Goal: Navigation & Orientation: Find specific page/section

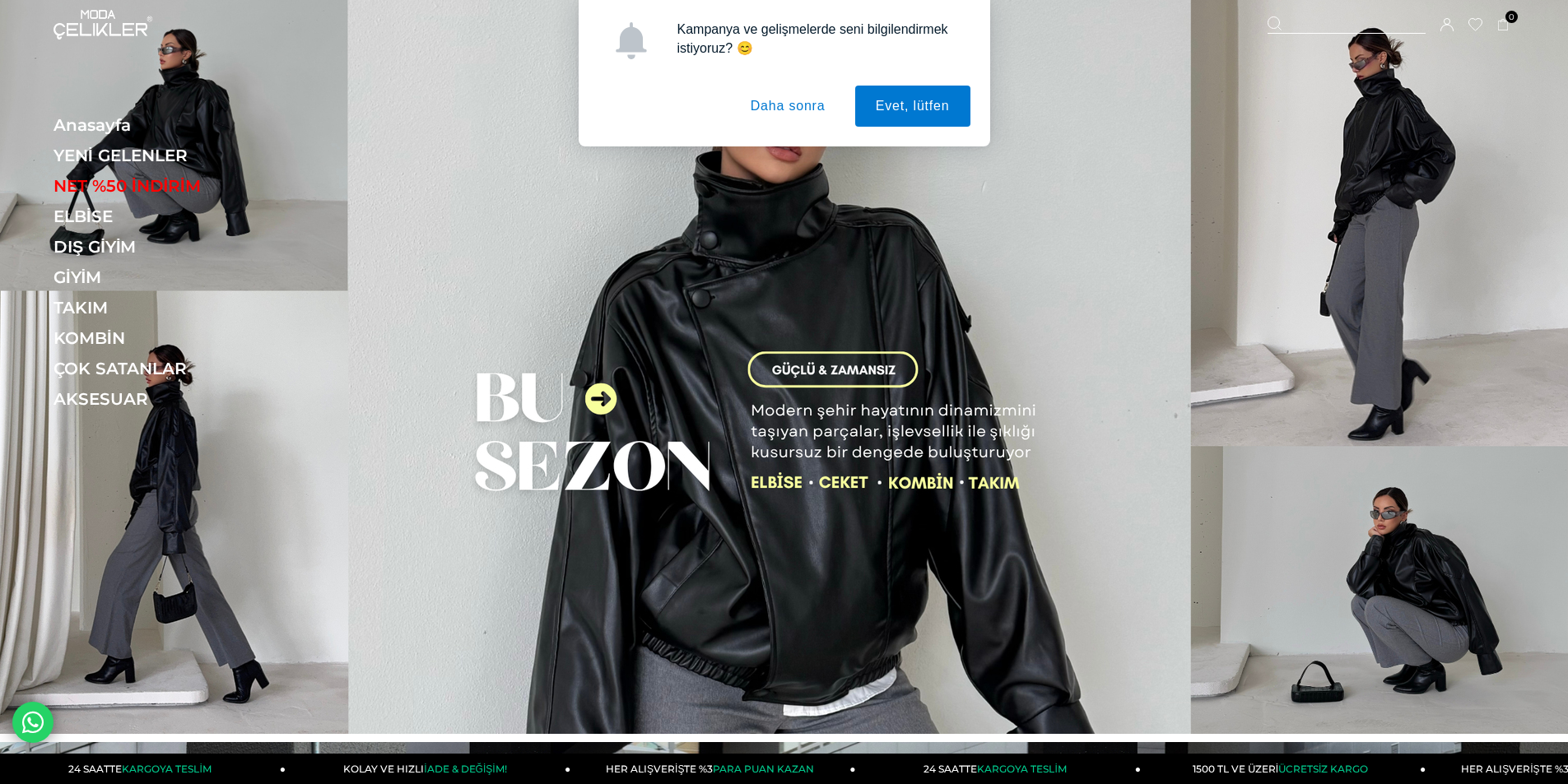
click at [799, 99] on button "Daha sonra" at bounding box center [788, 105] width 116 height 41
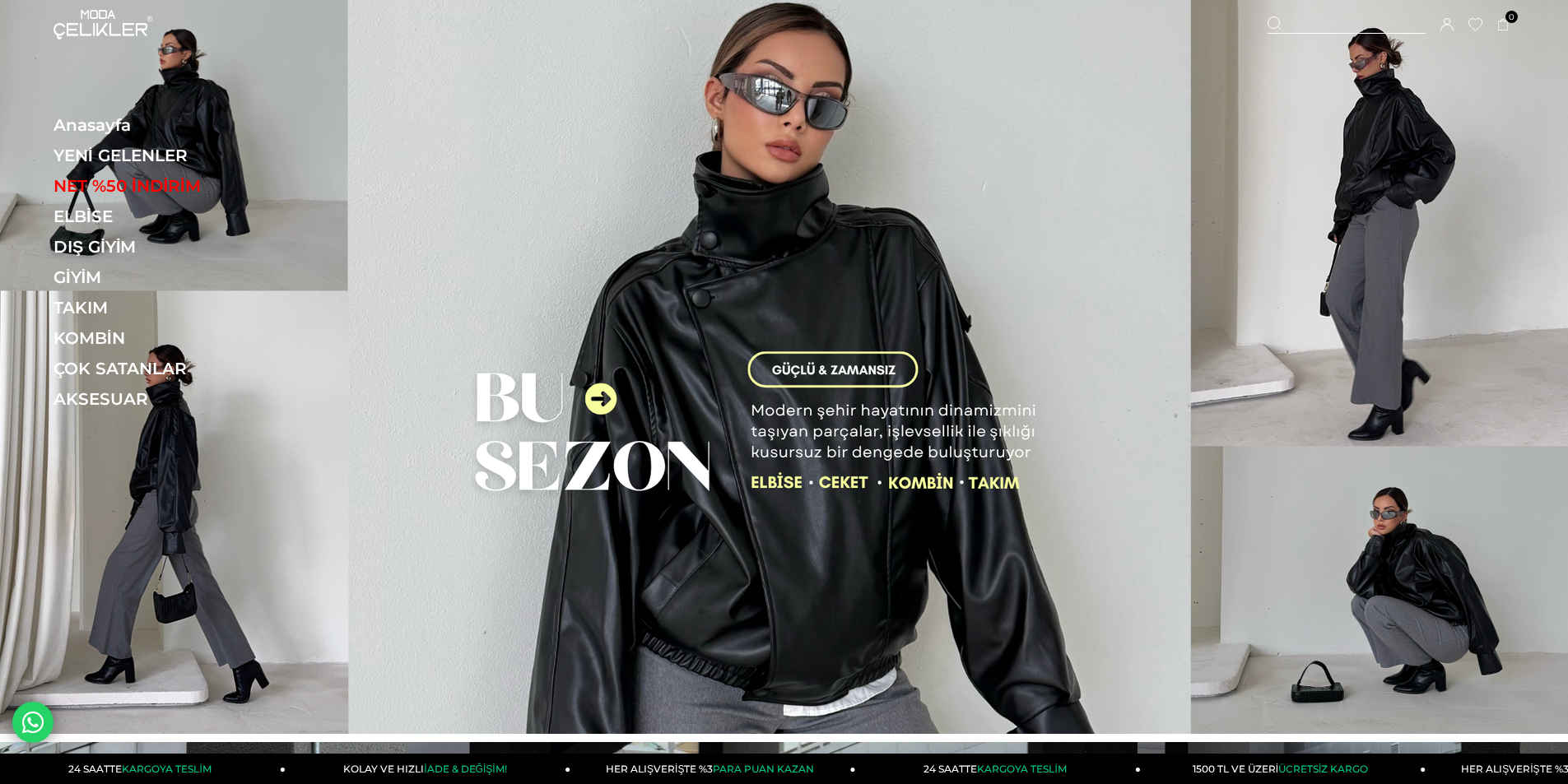
click at [1288, 25] on div at bounding box center [1346, 25] width 158 height 18
click at [1274, 27] on icon at bounding box center [1275, 24] width 15 height 15
click at [1285, 15] on div "Sepetim 0 Ürün Sepetinizde ürün bulunmamaktadır. Genel Toplam : Sepetim SİPARİŞ…" at bounding box center [1391, 24] width 247 height 49
click at [1281, 17] on icon at bounding box center [1275, 24] width 15 height 15
click at [1289, 17] on div at bounding box center [1346, 25] width 158 height 18
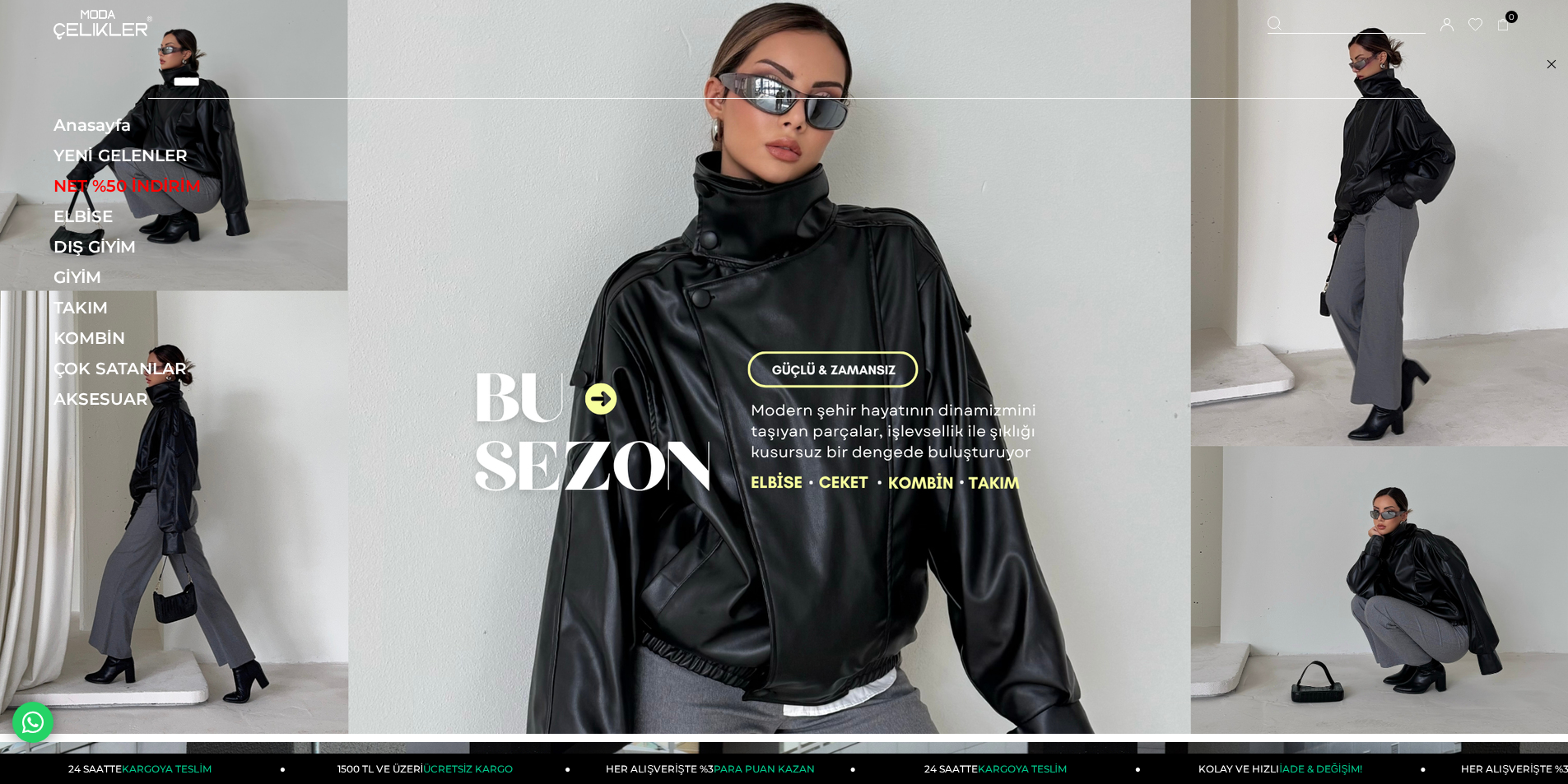
click at [212, 80] on input "text" at bounding box center [784, 82] width 1272 height 33
type input "*****"
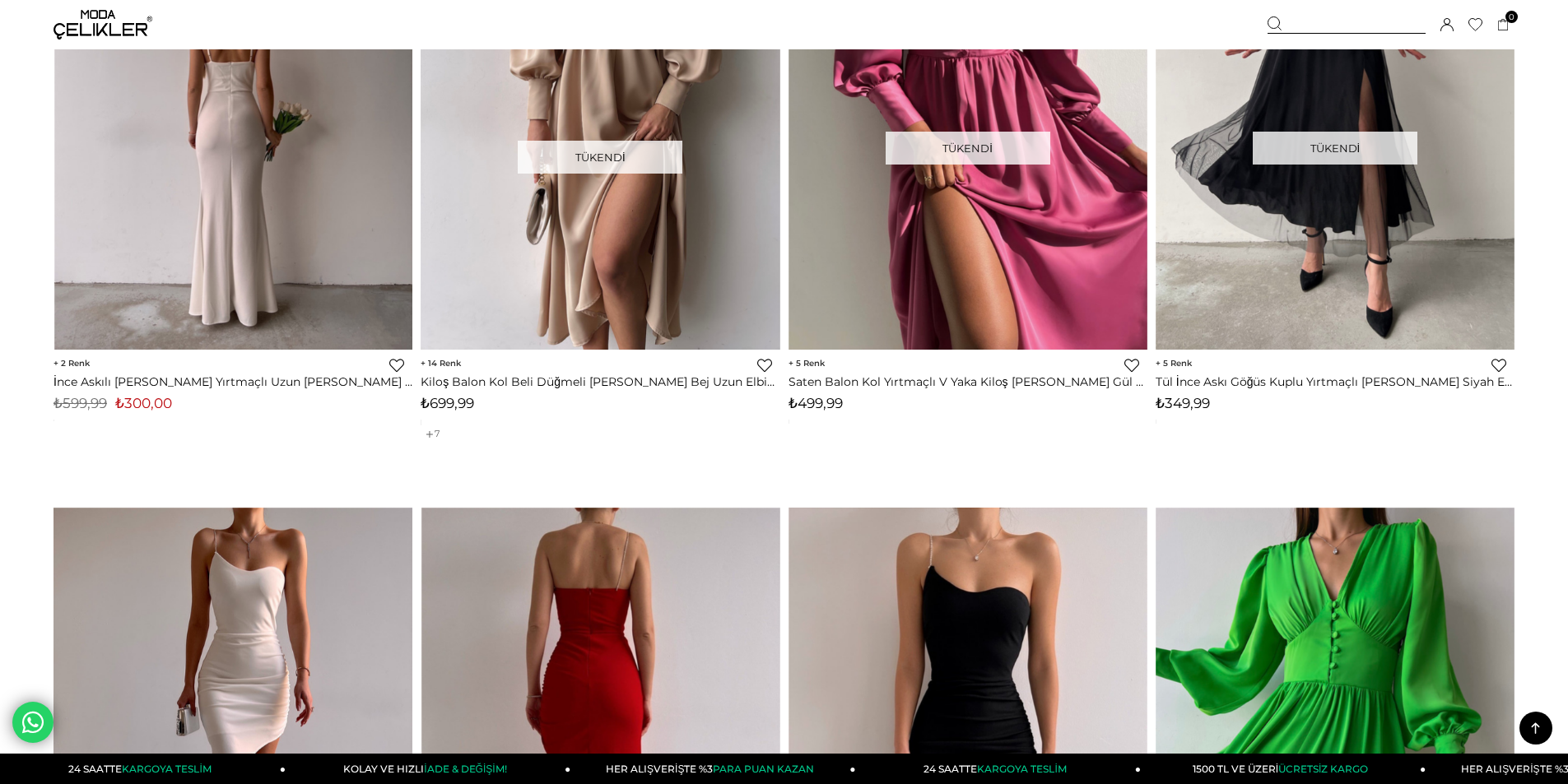
scroll to position [576, 0]
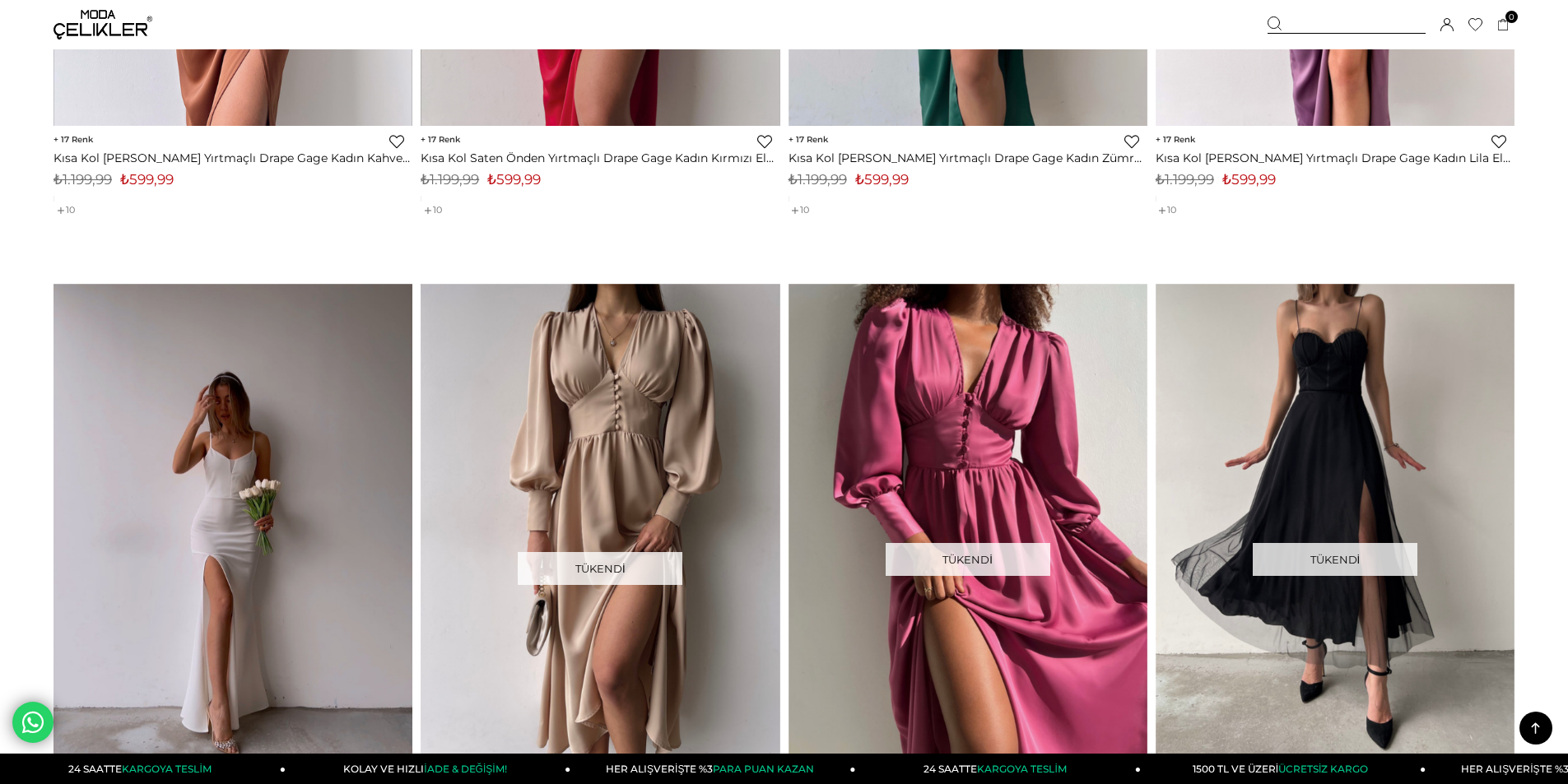
click at [97, 18] on img at bounding box center [103, 24] width 99 height 29
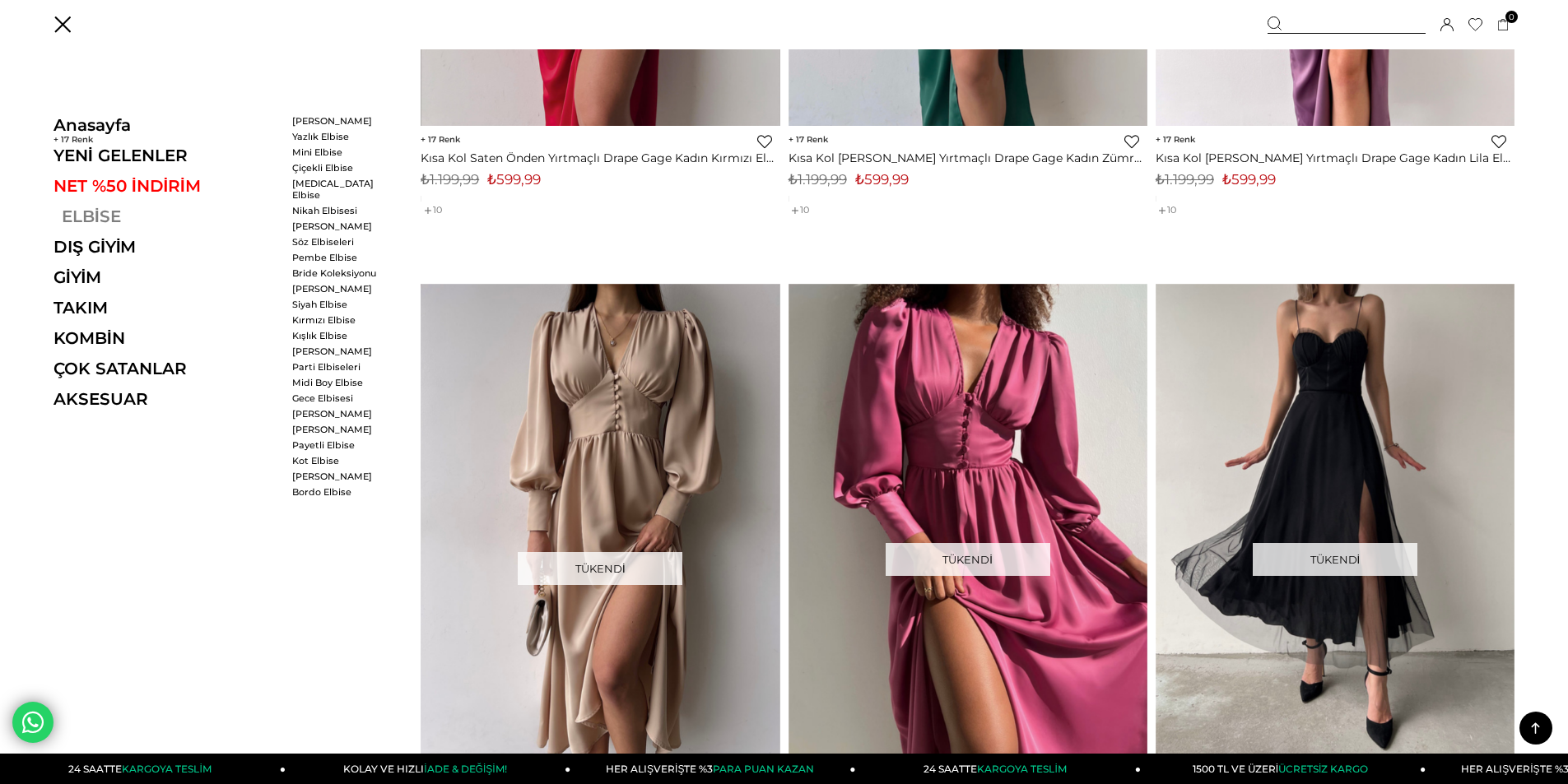
click at [99, 214] on link "ELBİSE" at bounding box center [166, 216] width 227 height 20
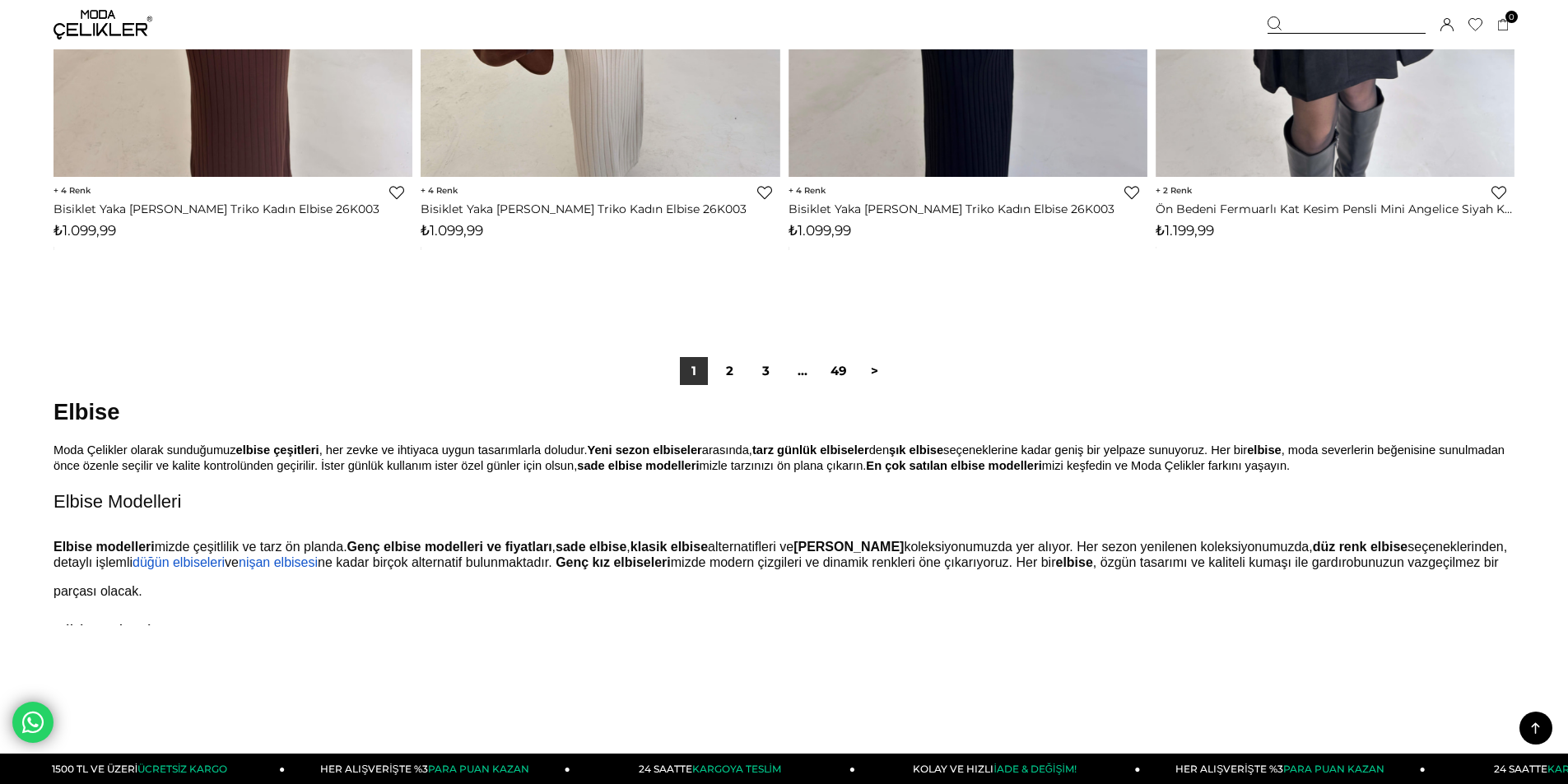
scroll to position [12343, 0]
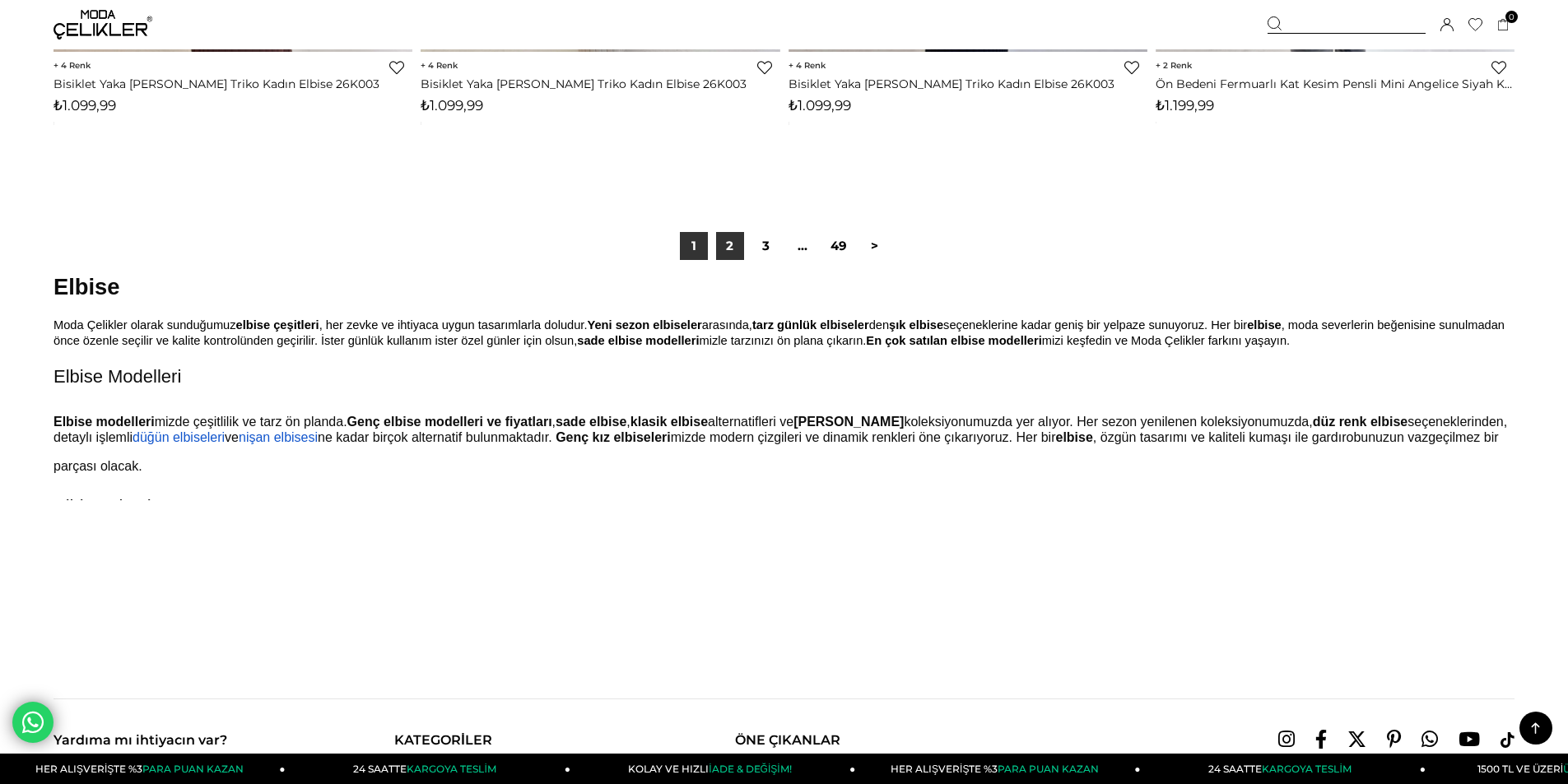
click at [723, 248] on link "2" at bounding box center [730, 246] width 28 height 28
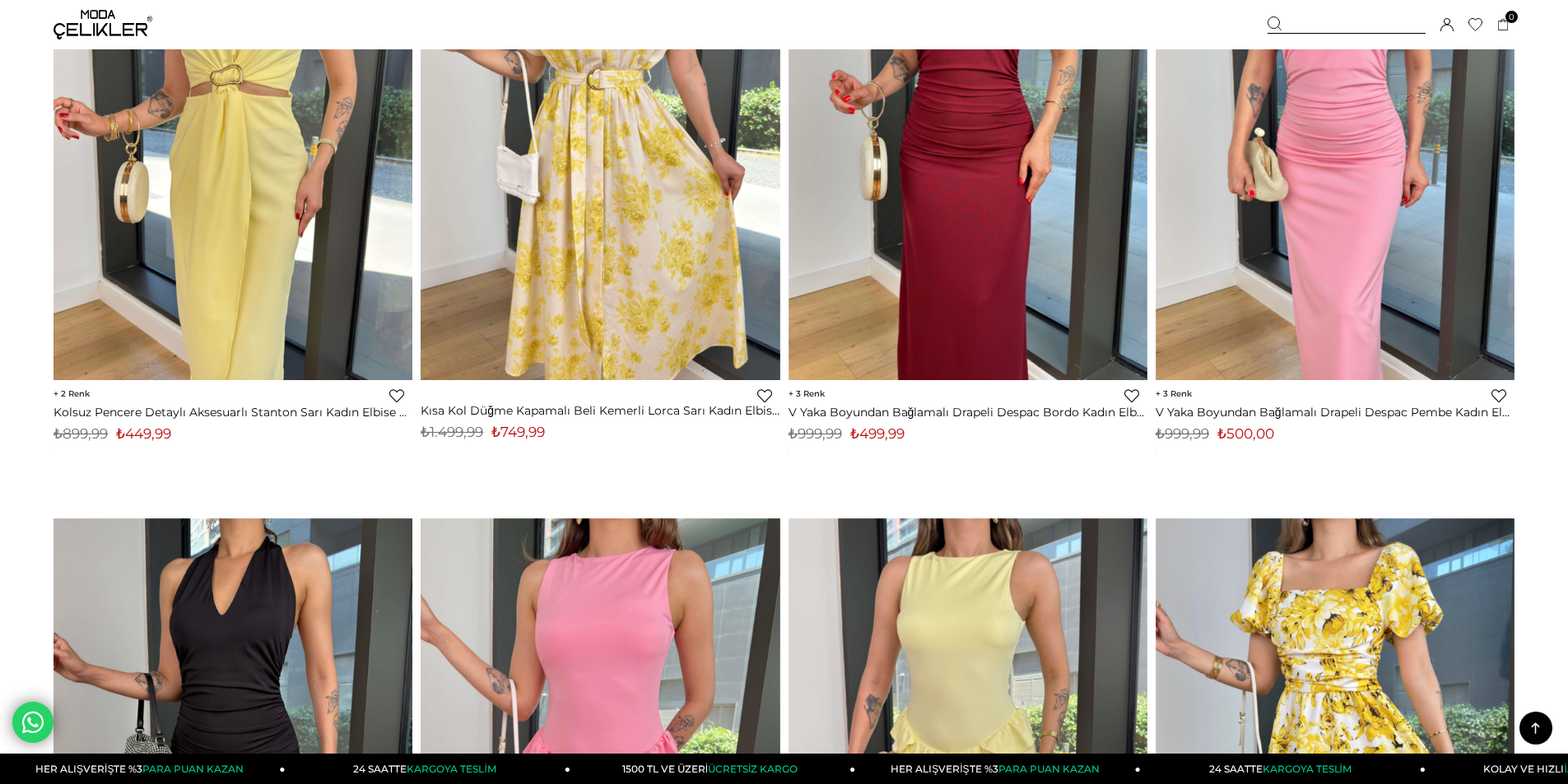
scroll to position [10204, 0]
